Goal: Browse casually

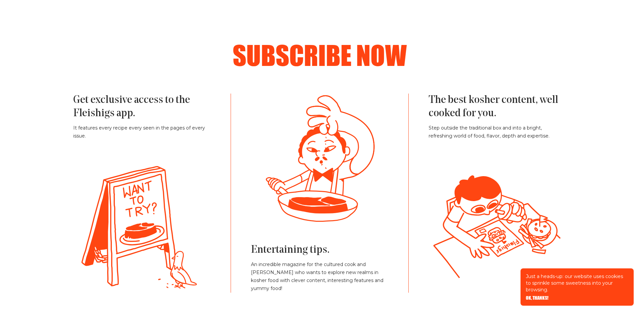
scroll to position [1467, 0]
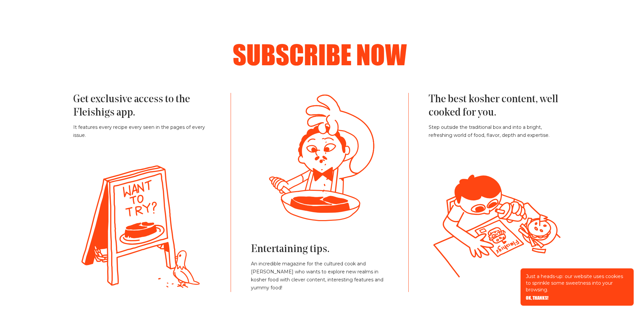
click at [575, 192] on div "Subscribe now Get exclusive access to the Fleishigs app. It features every reci…" at bounding box center [319, 166] width 532 height 251
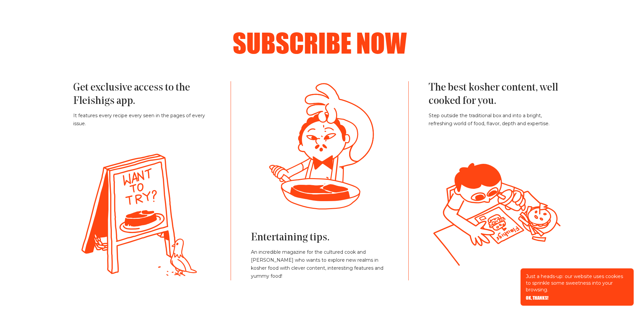
scroll to position [1493, 0]
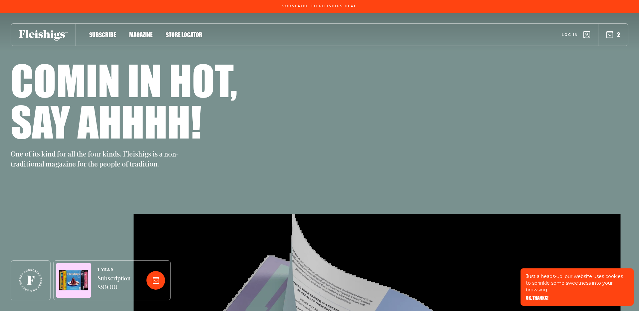
scroll to position [1493, 0]
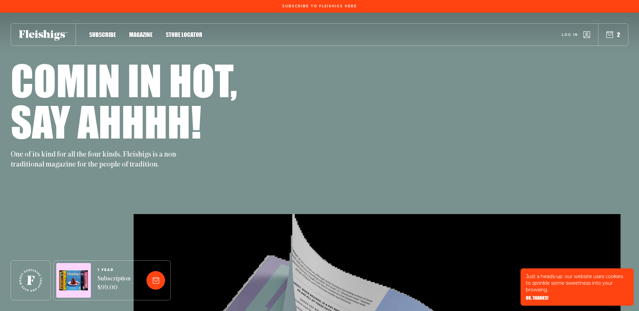
scroll to position [1493, 0]
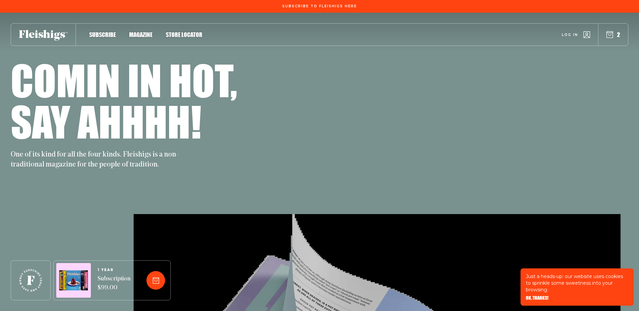
scroll to position [1493, 0]
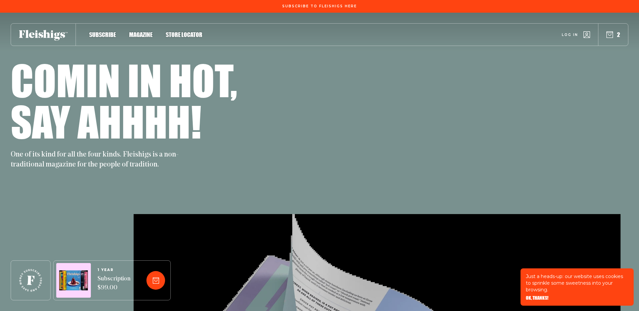
scroll to position [1493, 0]
